Goal: Navigation & Orientation: Find specific page/section

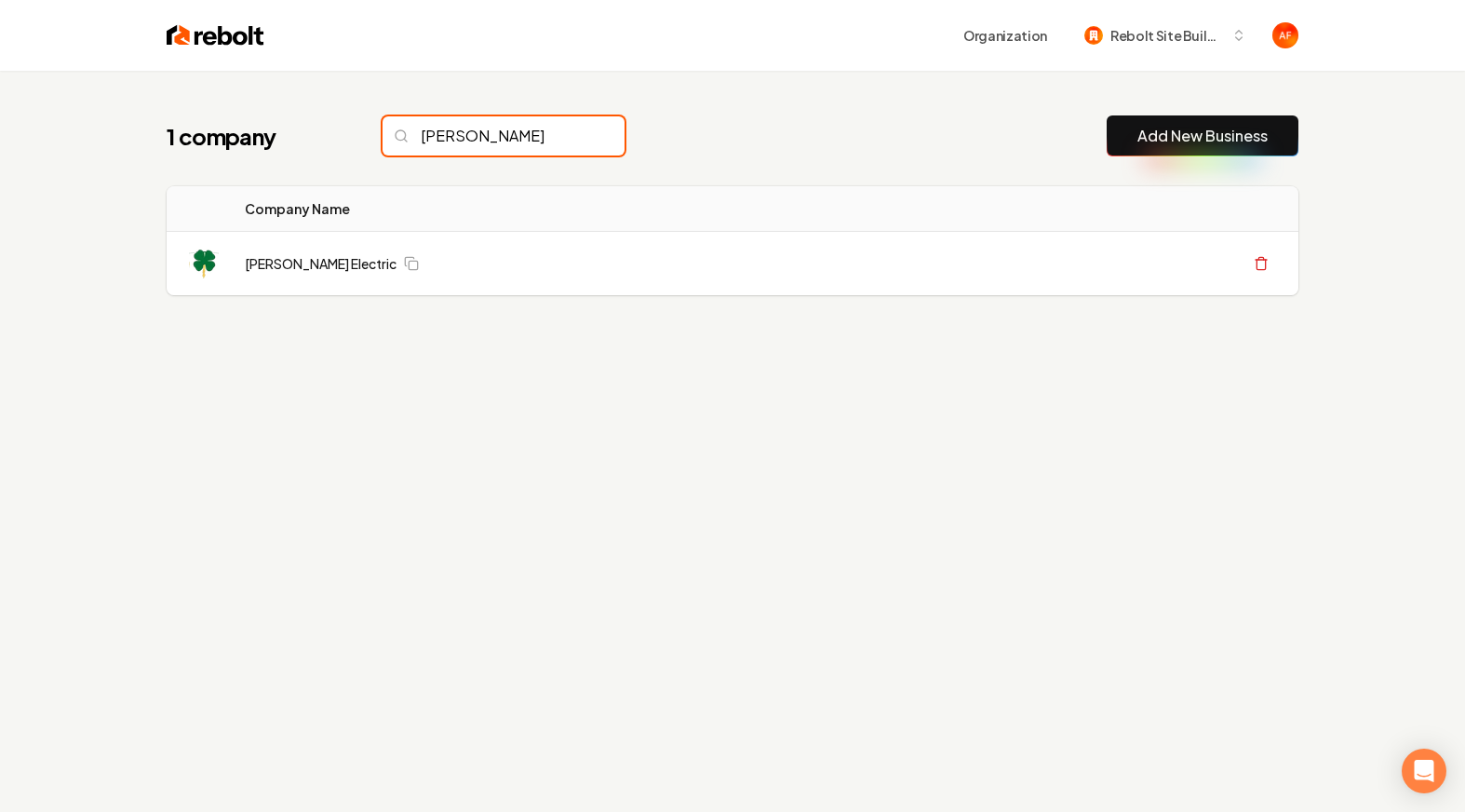
click at [476, 146] on input "Murphy" at bounding box center [504, 136] width 242 height 39
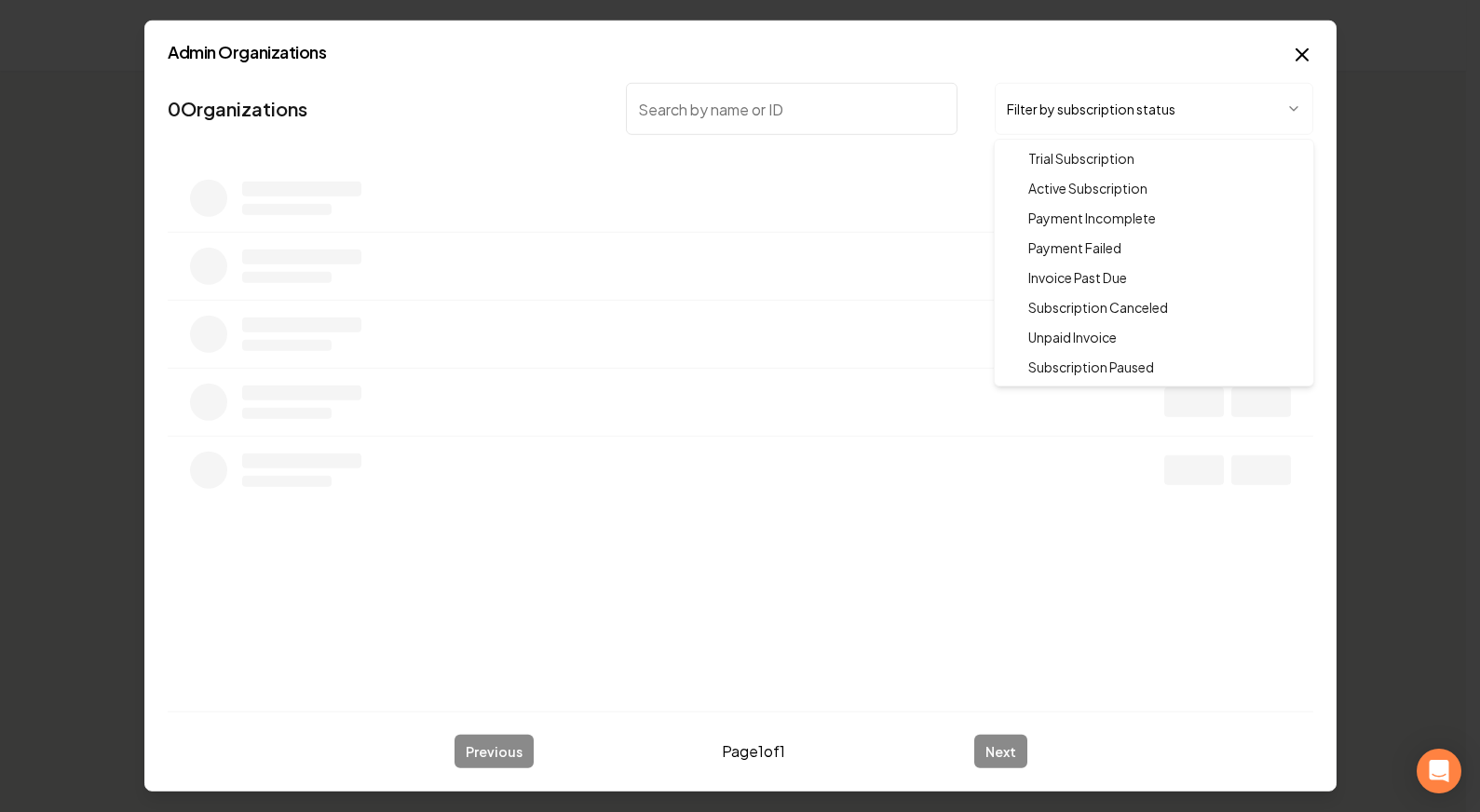
click at [1073, 99] on body "Organization Rebolt Site Builder 1 company Murphy Add New Business Logo Company…" at bounding box center [732, 406] width 1465 height 812
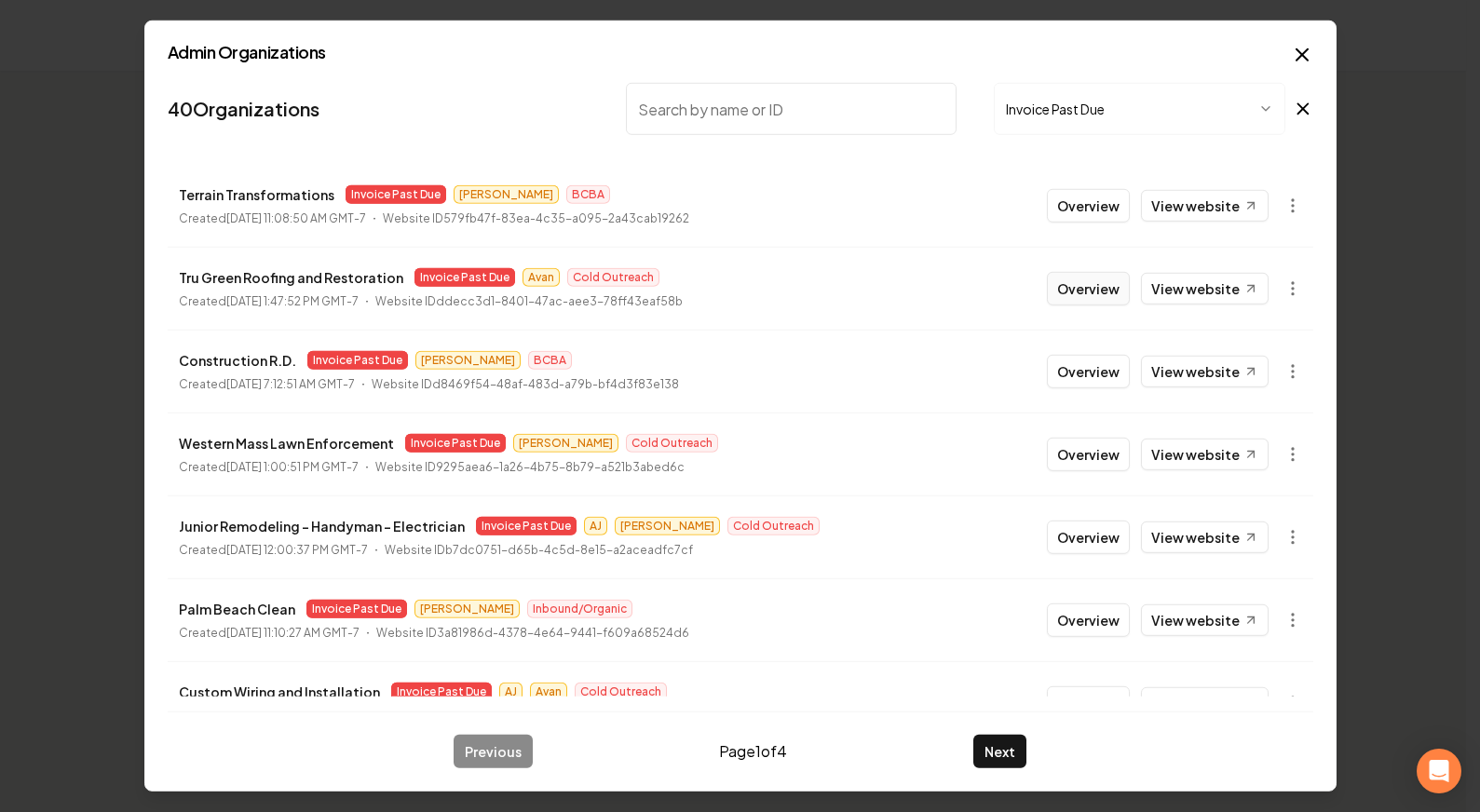
click at [1082, 288] on button "Overview" at bounding box center [1088, 289] width 83 height 33
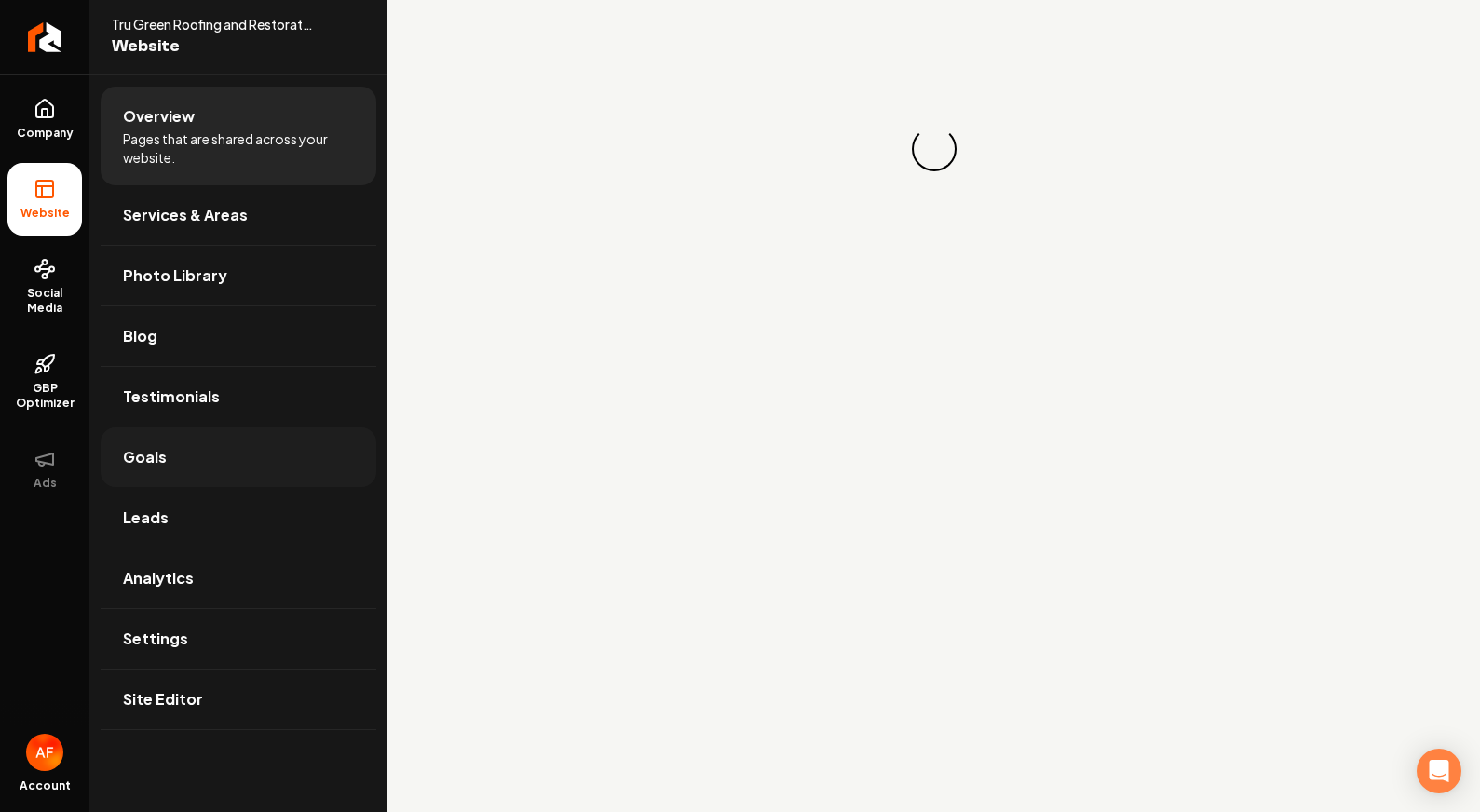
click at [198, 471] on link "Goals" at bounding box center [238, 457] width 275 height 60
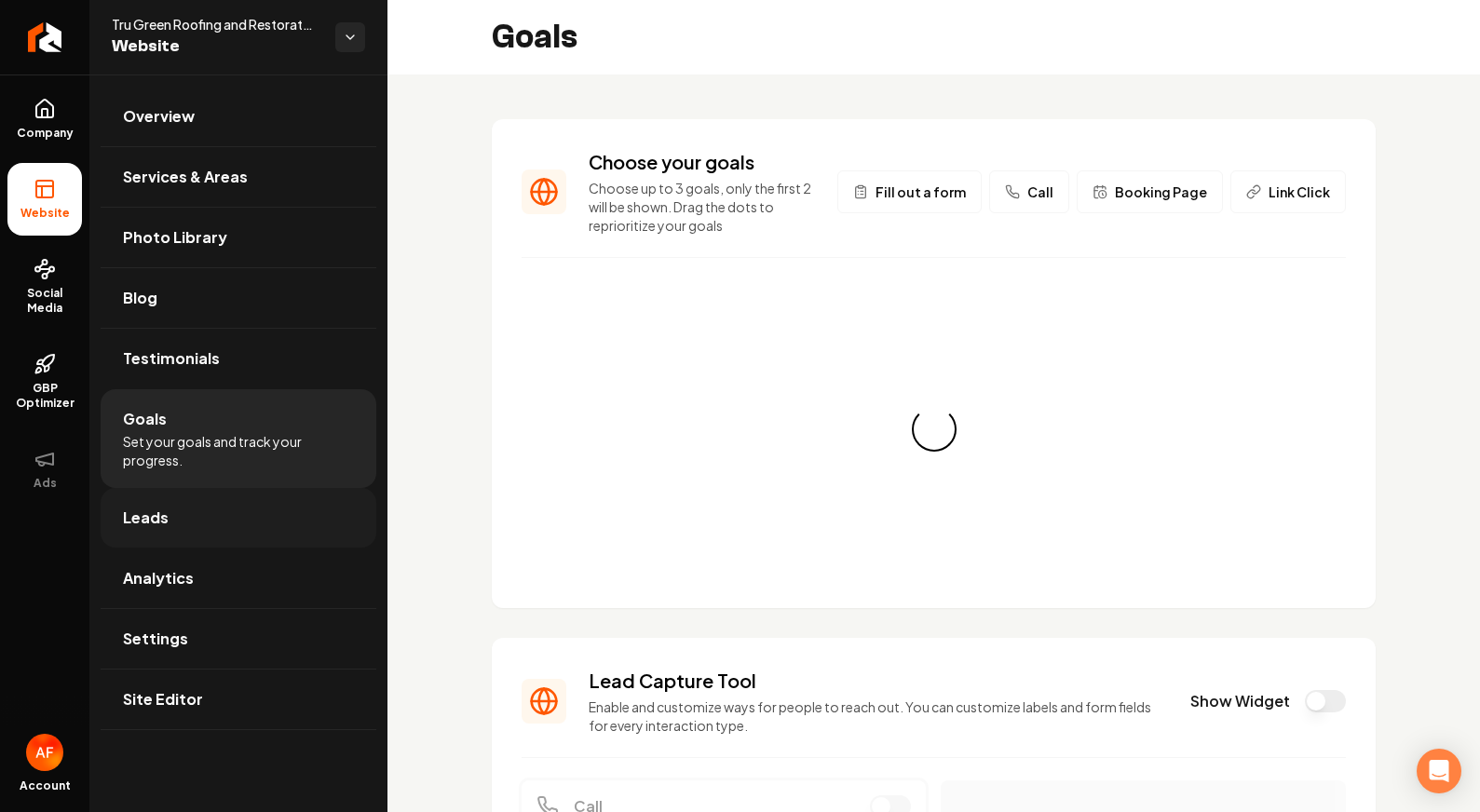
click at [196, 506] on link "Leads" at bounding box center [238, 517] width 275 height 60
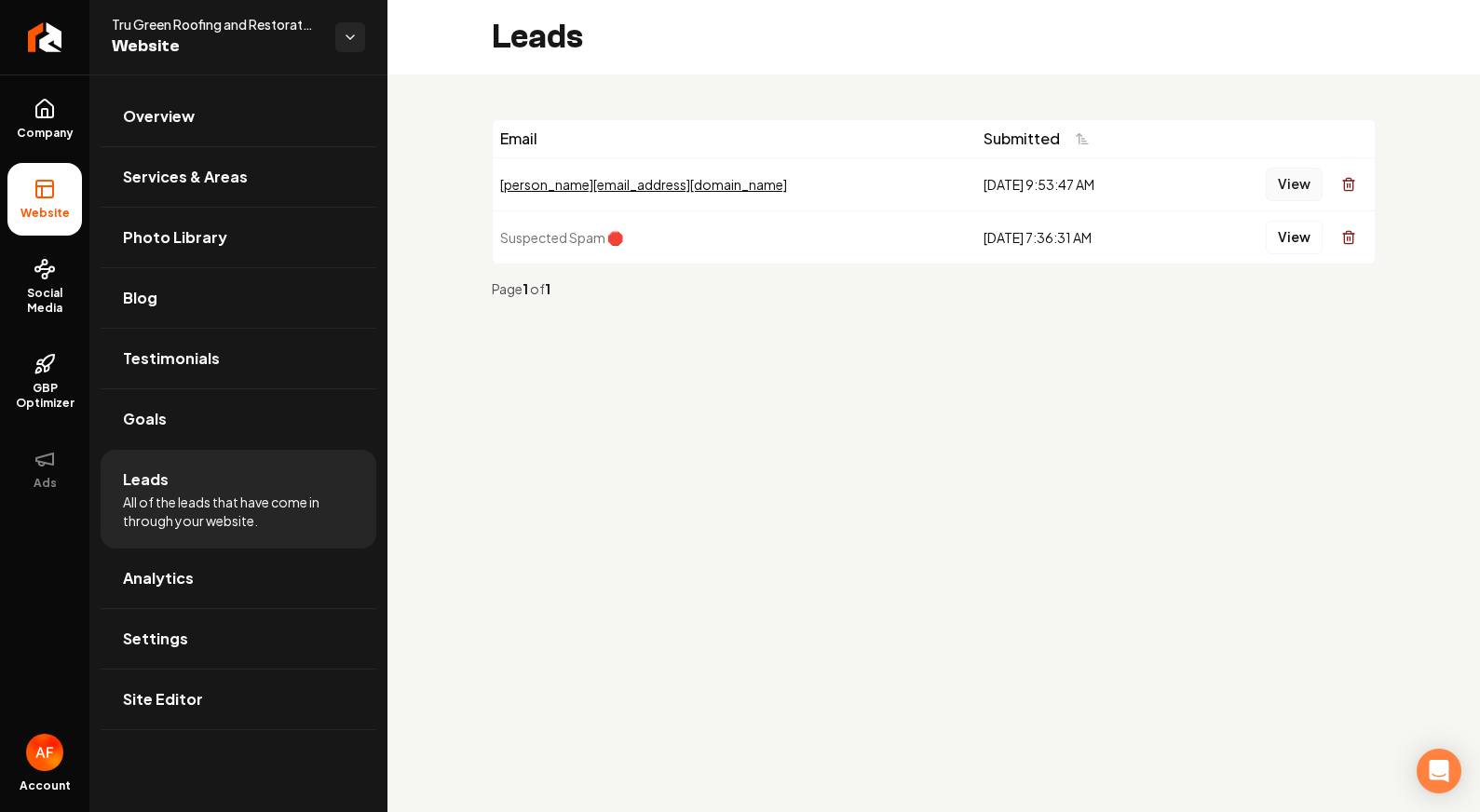
click at [1317, 180] on button "View" at bounding box center [1294, 184] width 57 height 33
click at [232, 565] on link "Analytics" at bounding box center [238, 578] width 275 height 60
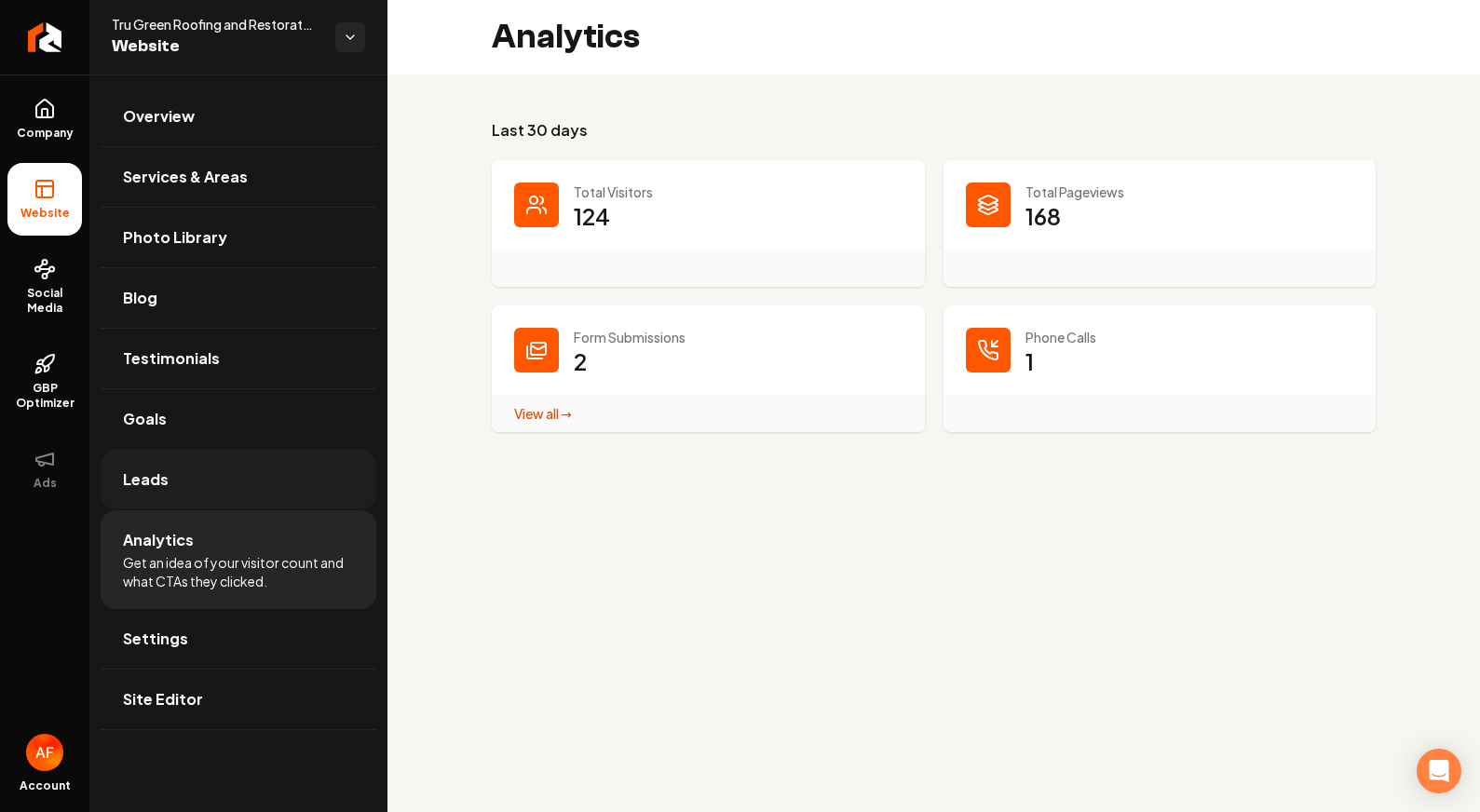
click at [166, 502] on link "Leads" at bounding box center [238, 479] width 275 height 60
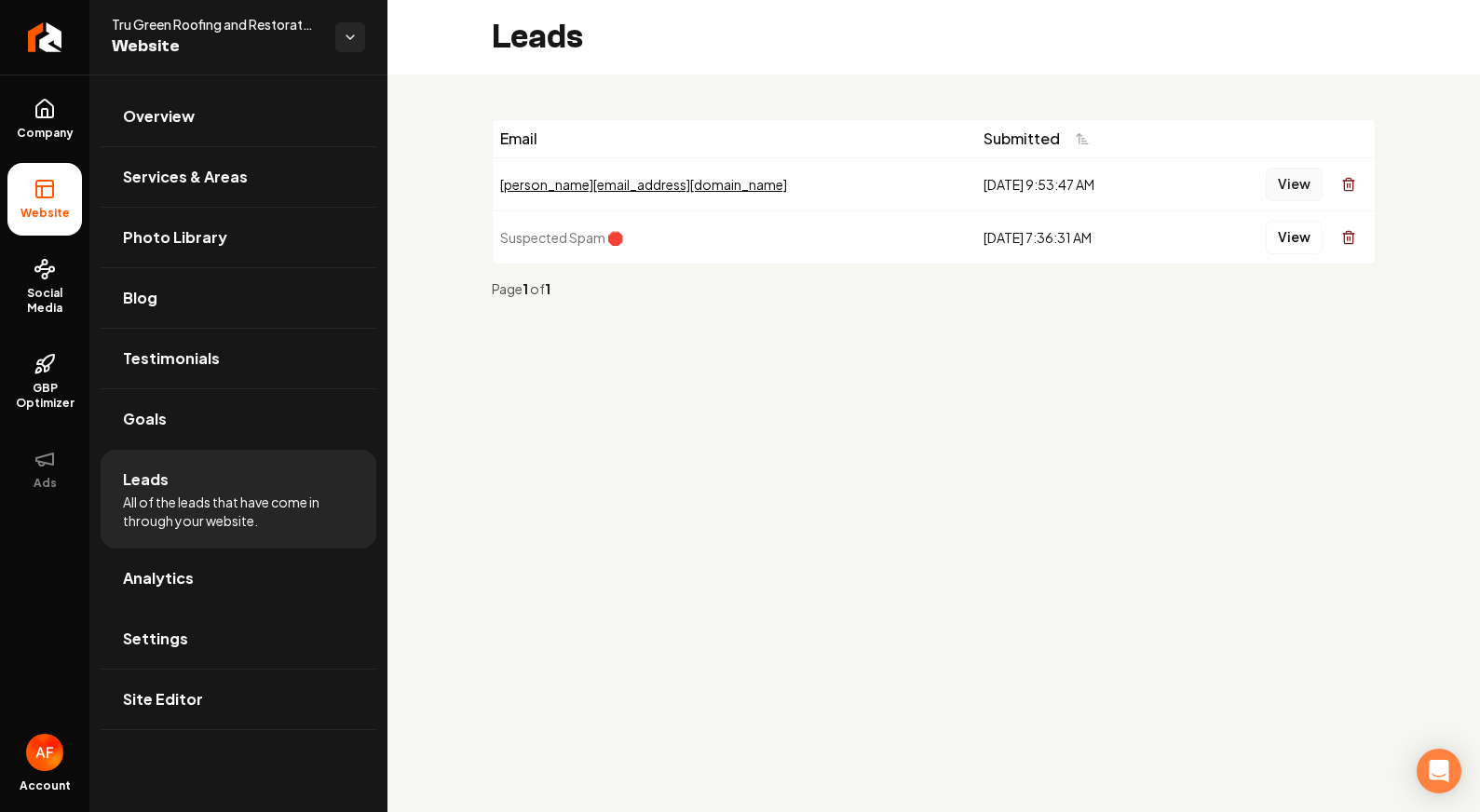
click at [1295, 191] on button "View" at bounding box center [1294, 184] width 57 height 33
click at [24, 289] on span "Social Media" at bounding box center [45, 301] width 74 height 30
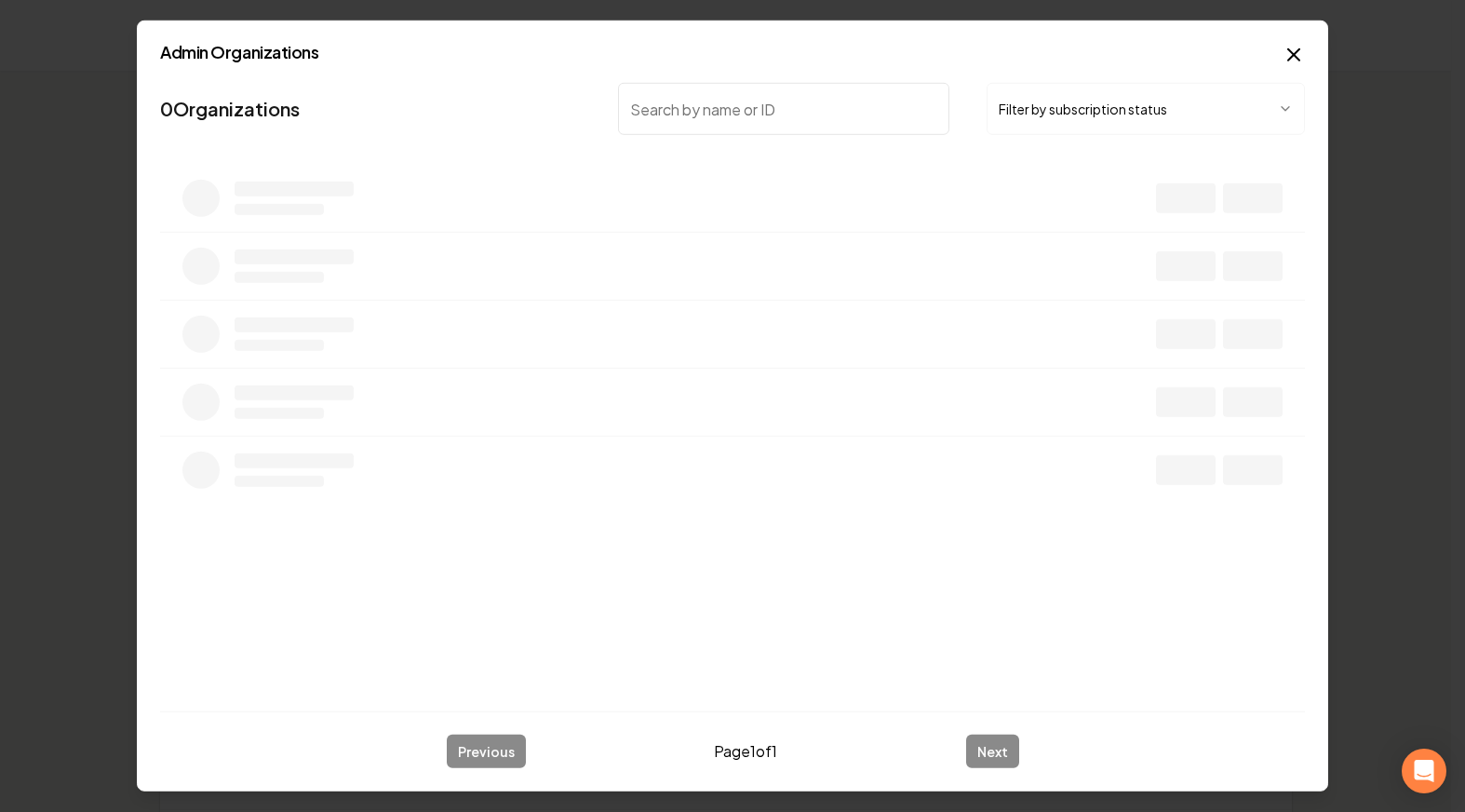
click at [1117, 115] on button "Filter by subscription status" at bounding box center [1146, 108] width 318 height 52
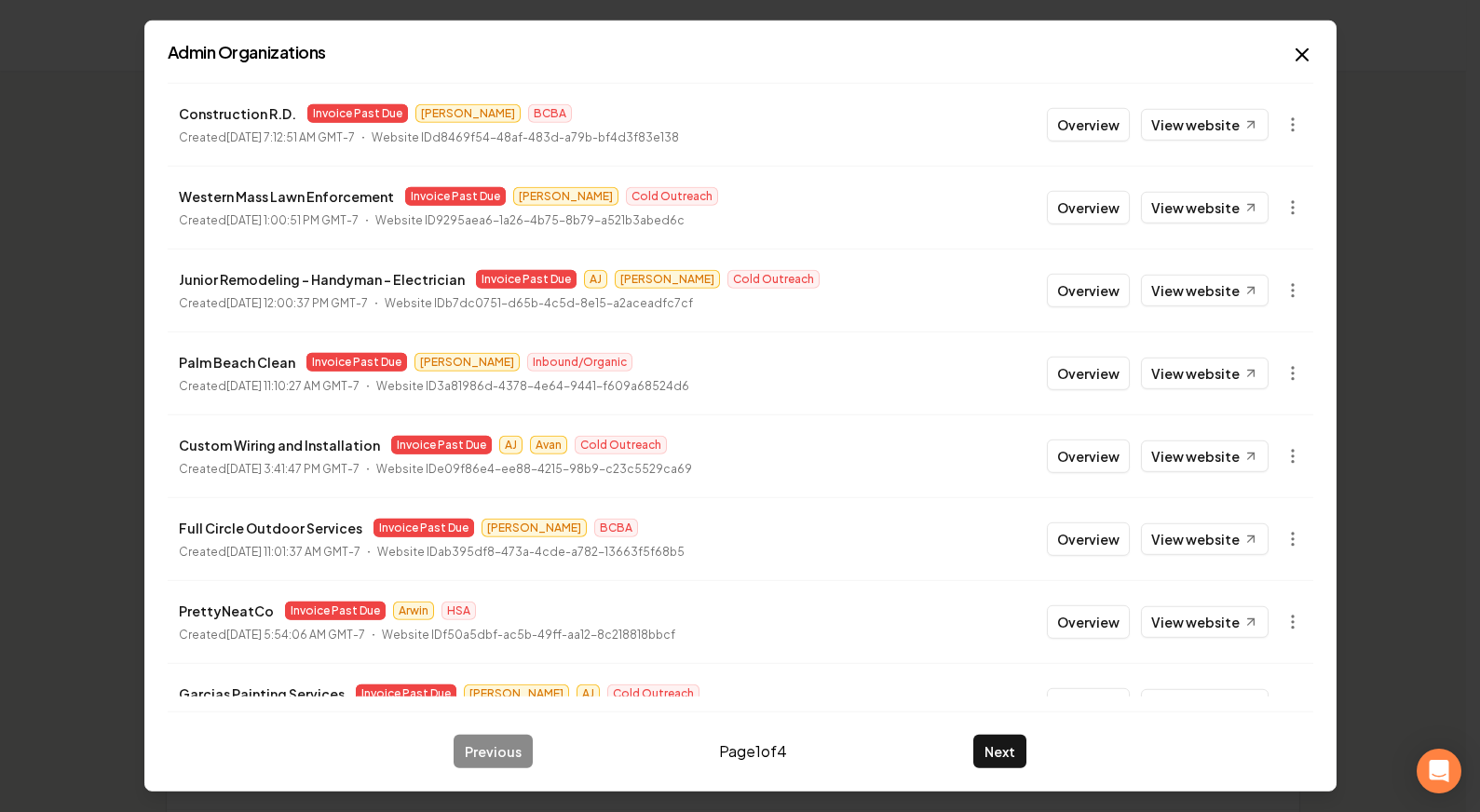
scroll to position [296, 0]
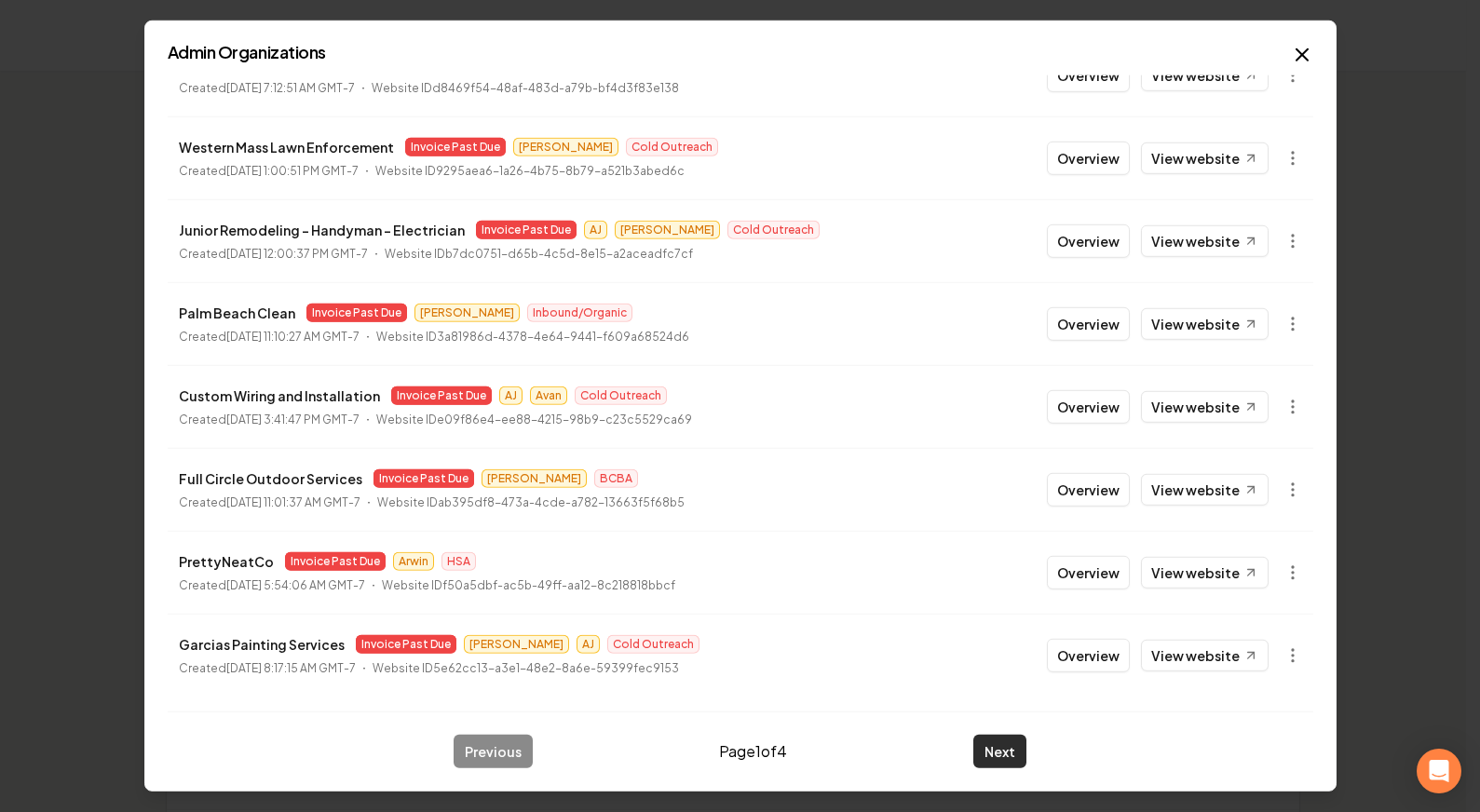
click at [985, 747] on button "Next" at bounding box center [1000, 751] width 53 height 33
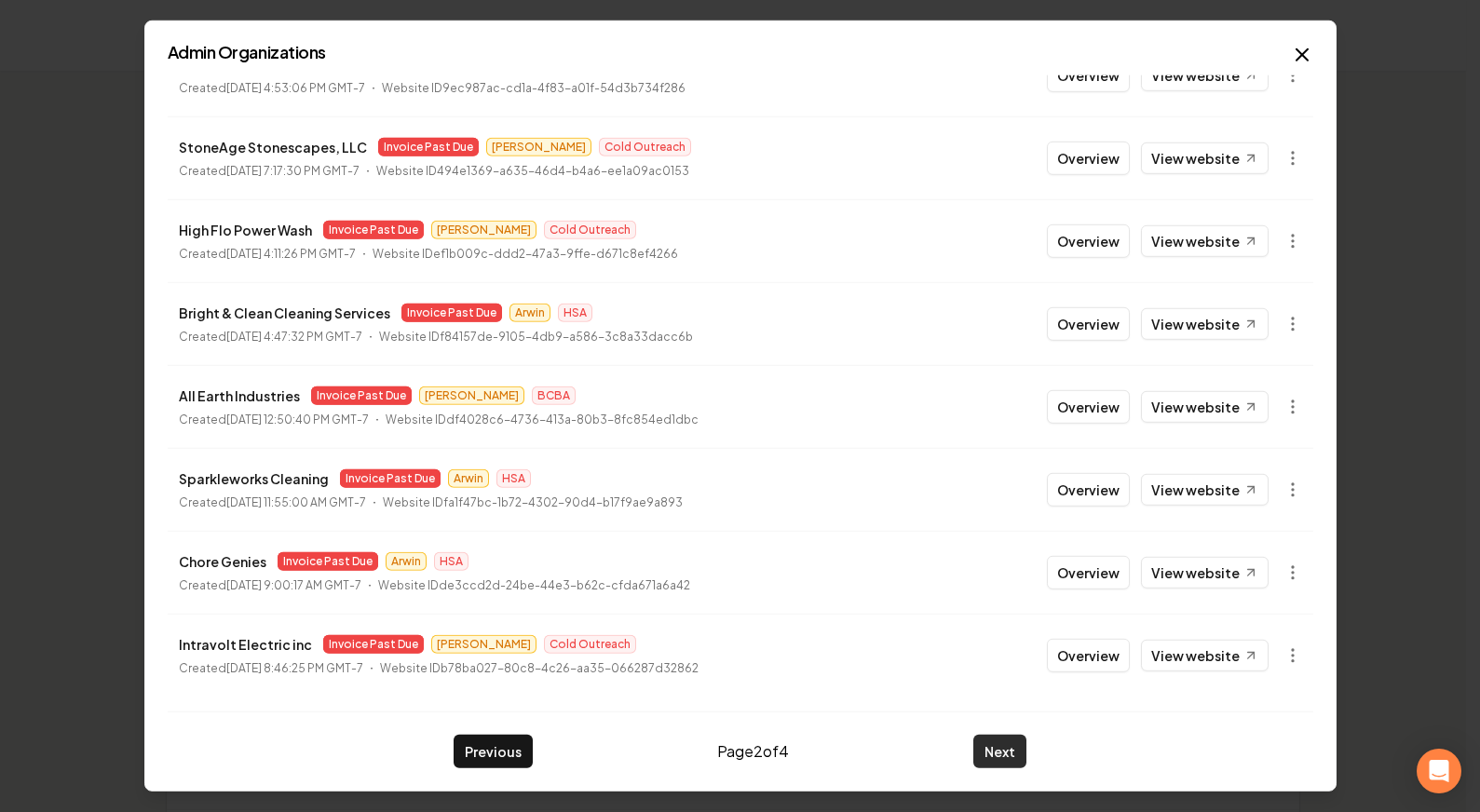
click at [1012, 754] on button "Next" at bounding box center [1000, 751] width 53 height 33
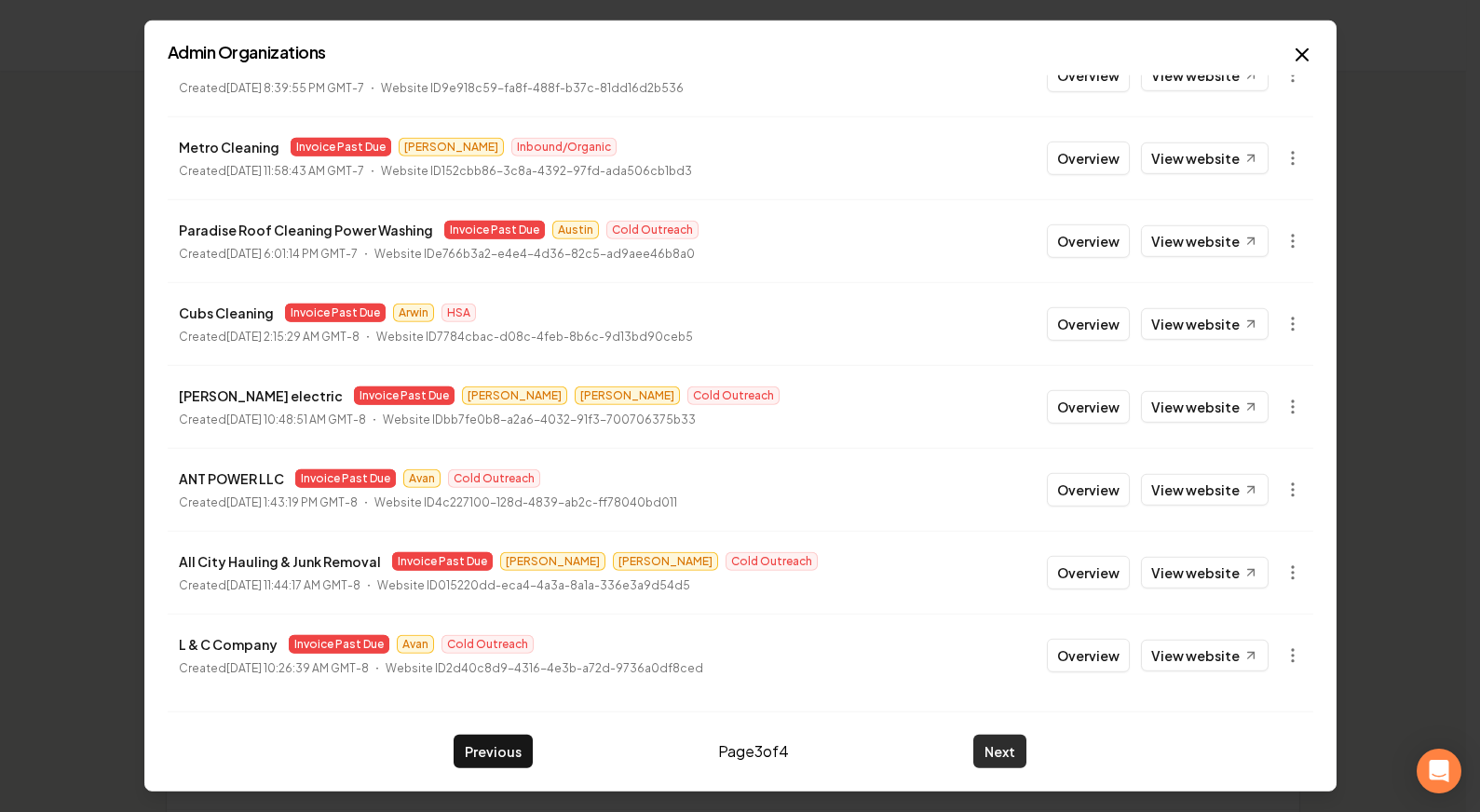
click at [985, 758] on button "Next" at bounding box center [1000, 751] width 53 height 33
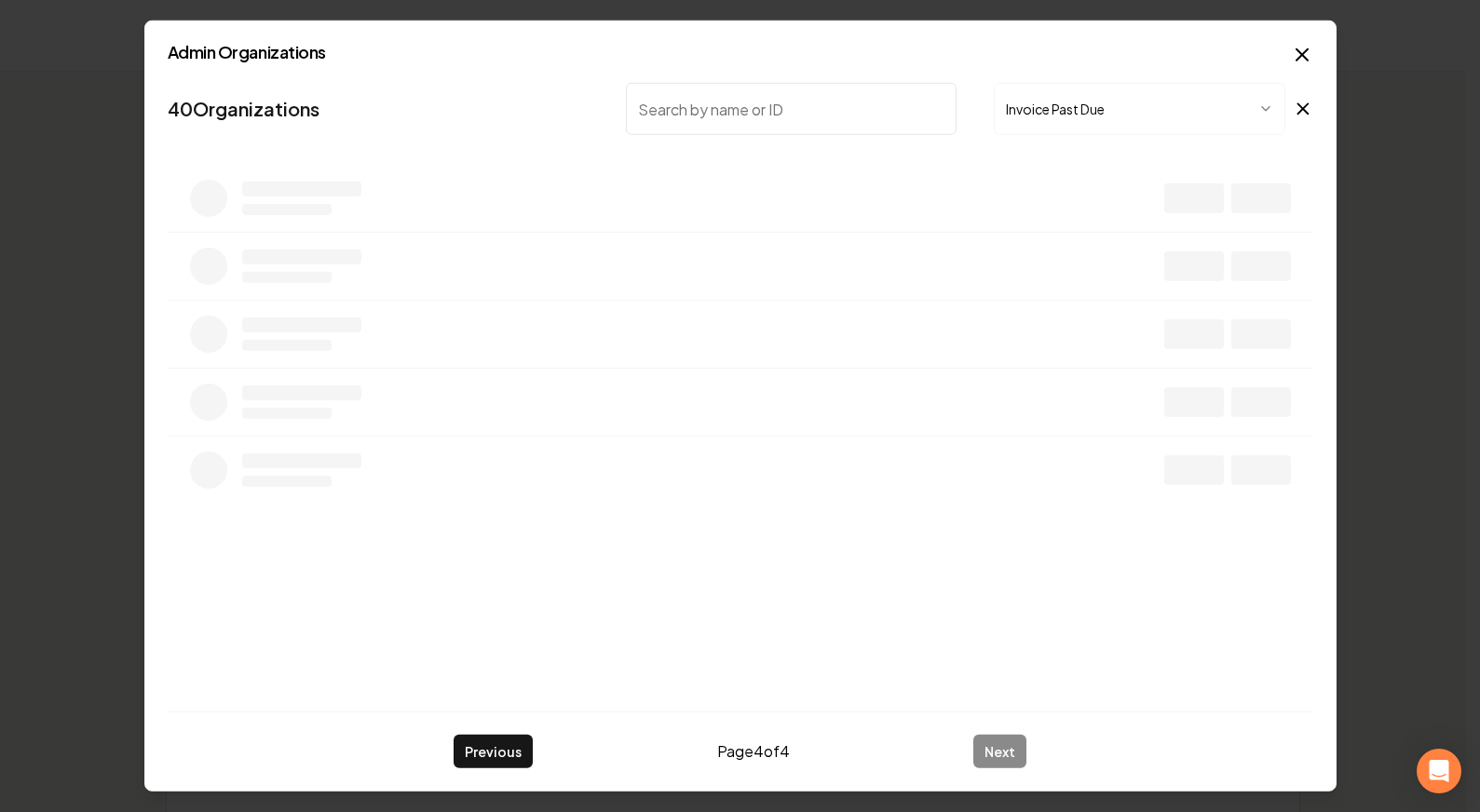
scroll to position [0, 0]
